Goal: Task Accomplishment & Management: Manage account settings

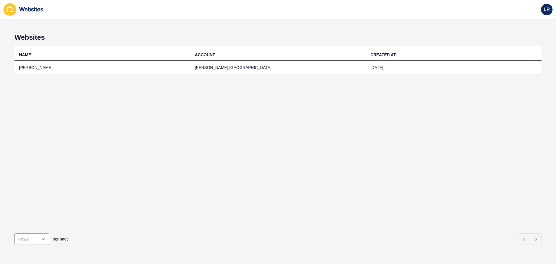
click at [261, 59] on th "ACCOUNT" at bounding box center [278, 53] width 176 height 14
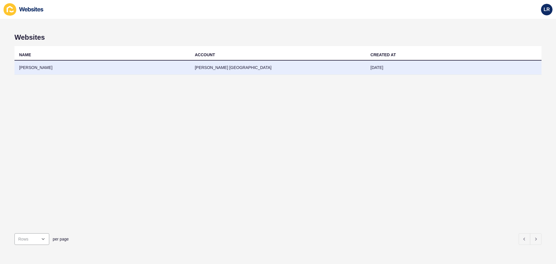
click at [261, 67] on td "[PERSON_NAME] [GEOGRAPHIC_DATA]" at bounding box center [278, 68] width 176 height 14
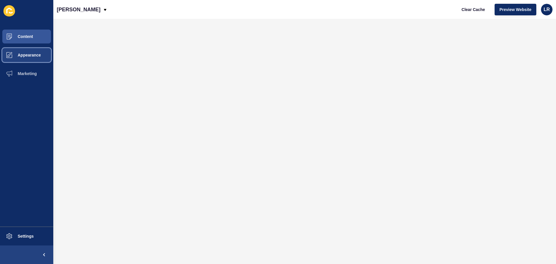
click at [34, 60] on button "Appearance" at bounding box center [26, 55] width 53 height 19
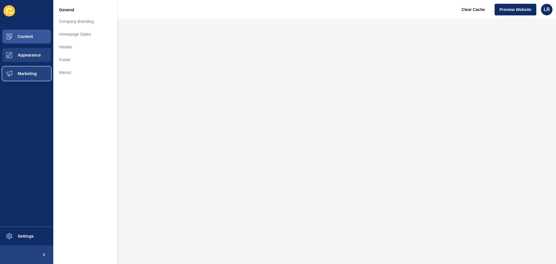
click at [31, 80] on button "Marketing" at bounding box center [26, 73] width 53 height 19
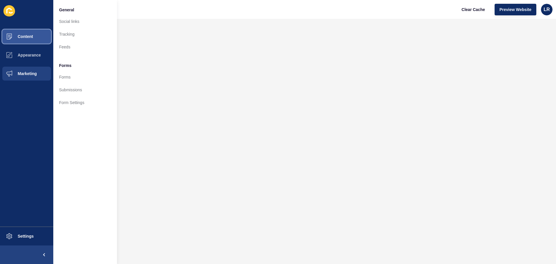
click at [27, 34] on span "Content" at bounding box center [16, 36] width 34 height 5
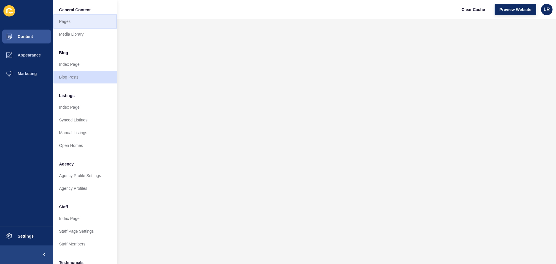
click at [72, 17] on link "Pages" at bounding box center [85, 21] width 64 height 13
